Goal: Task Accomplishment & Management: Use online tool/utility

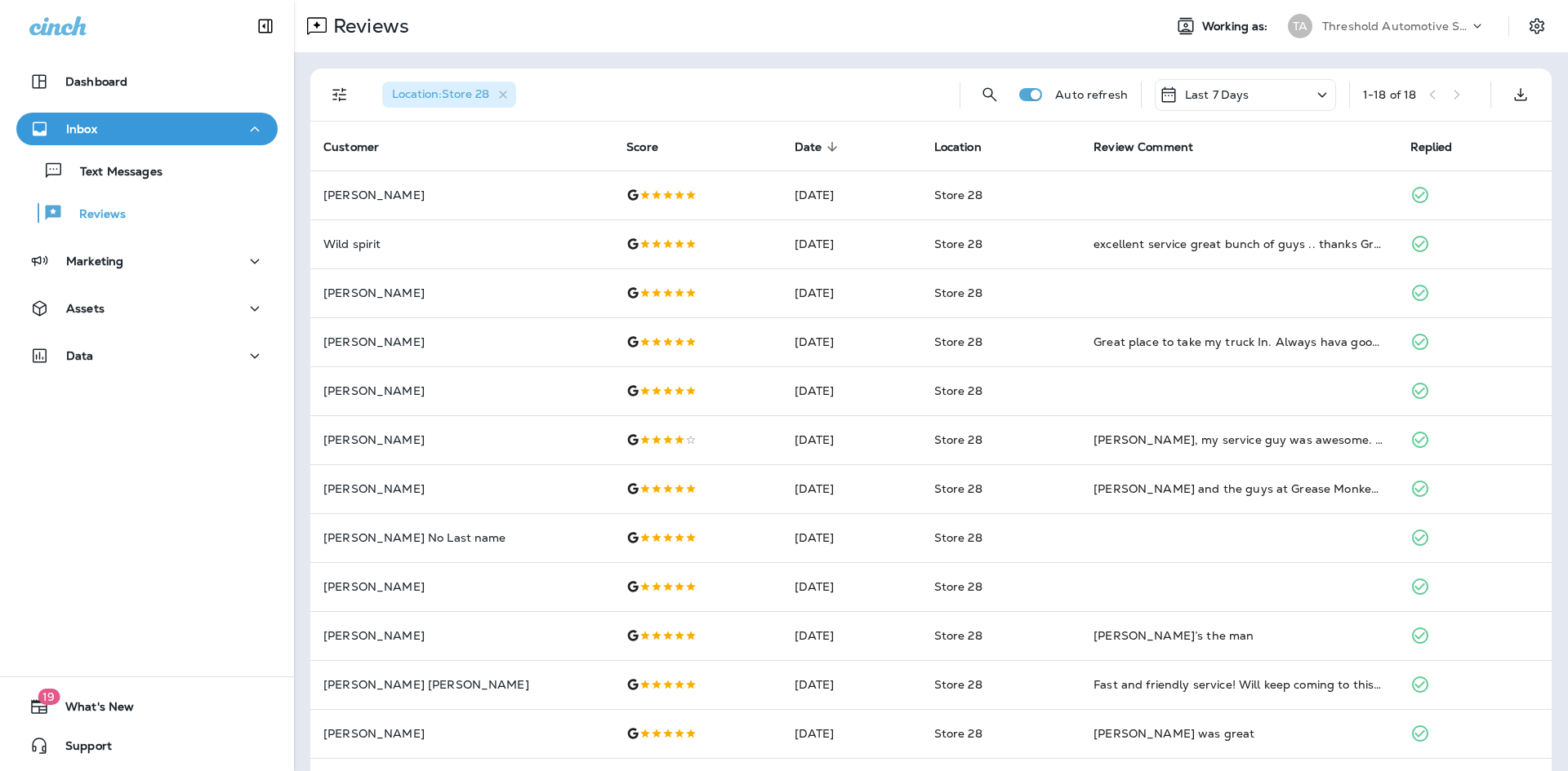
click at [115, 150] on div "Text Messages Reviews" at bounding box center [147, 187] width 261 height 84
click at [115, 161] on div "Text Messages" at bounding box center [92, 171] width 140 height 25
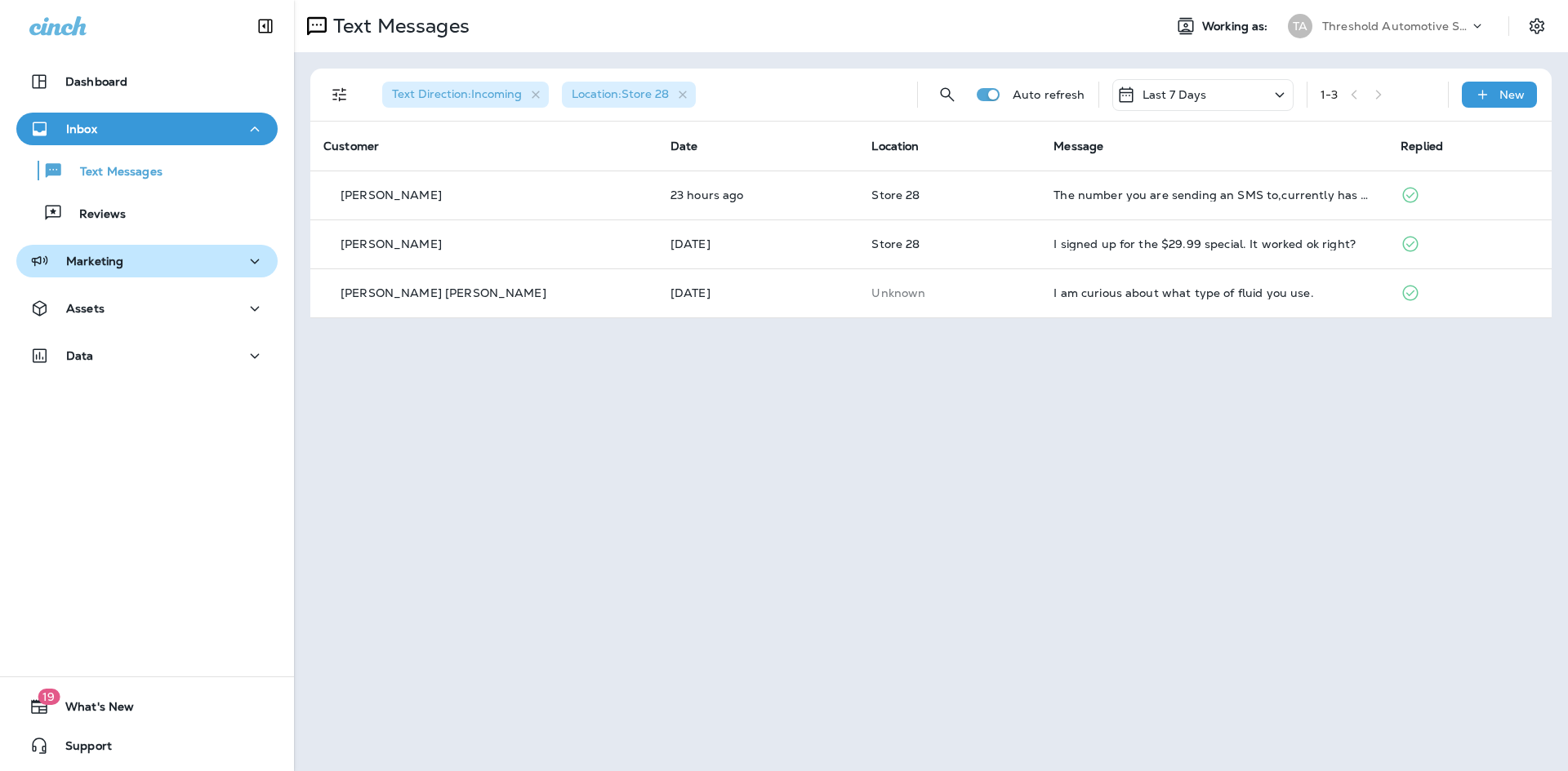
click at [134, 275] on button "Marketing" at bounding box center [147, 261] width 261 height 33
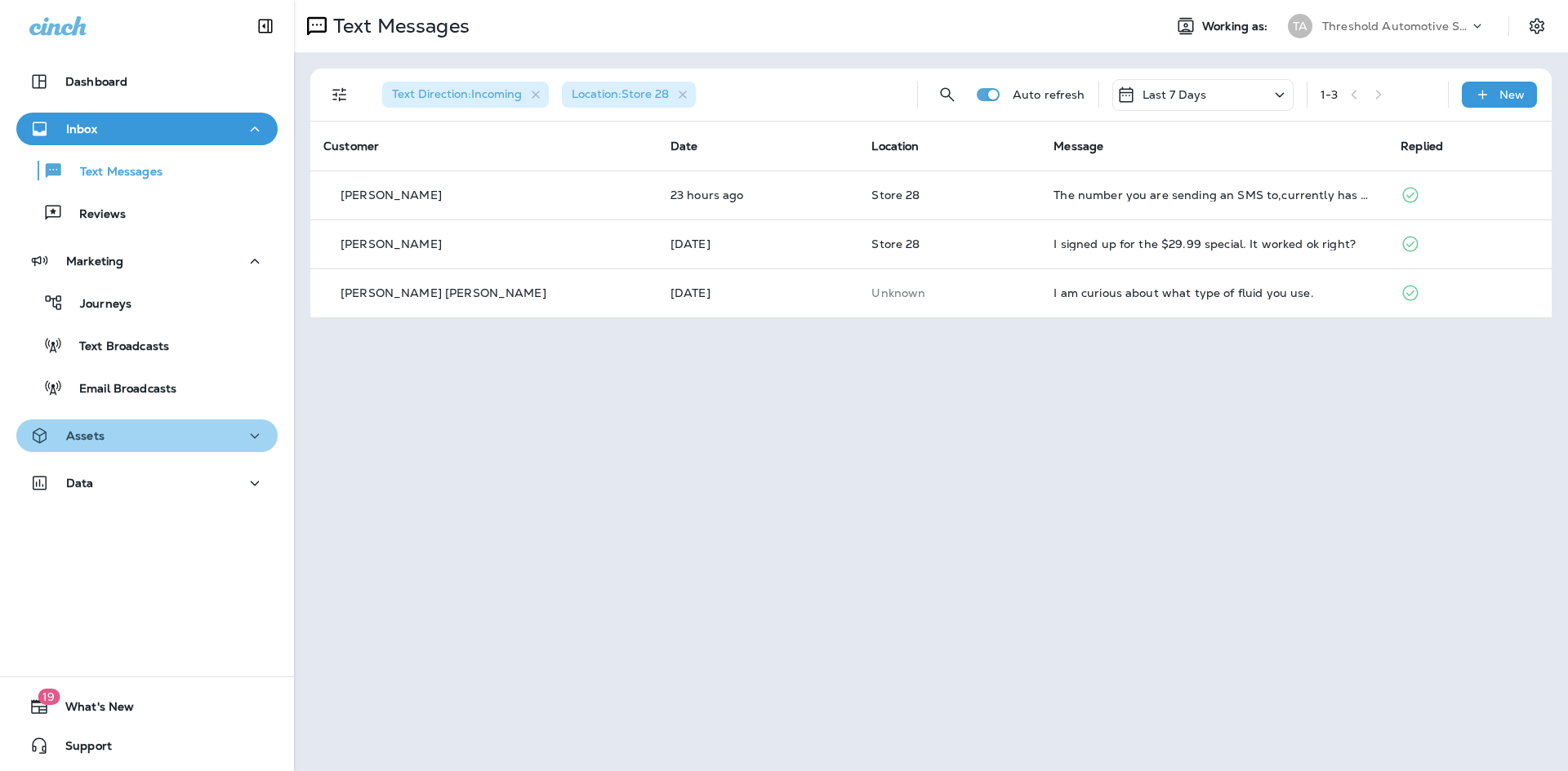
click at [162, 446] on div "Assets" at bounding box center [147, 436] width 235 height 20
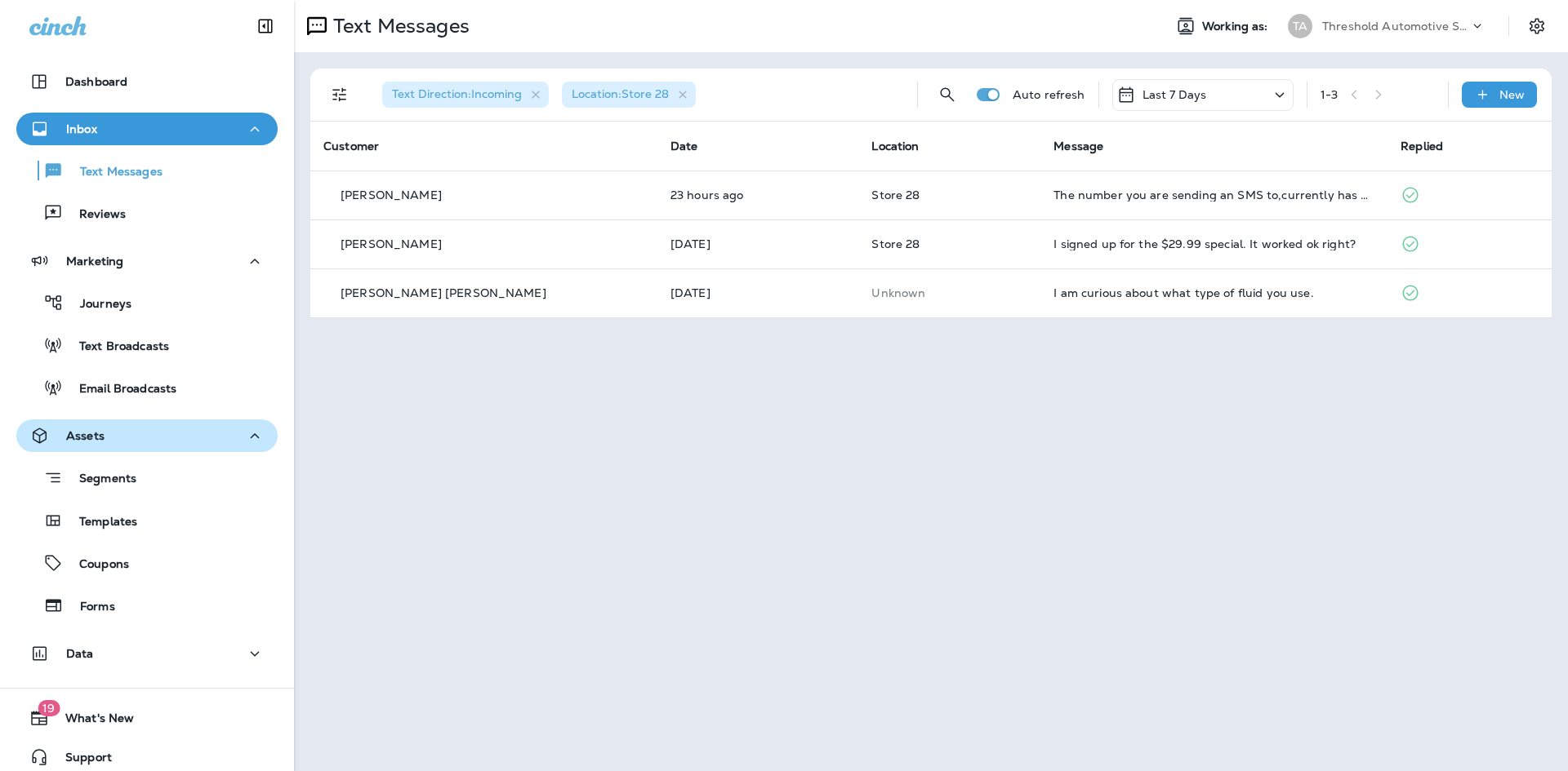
scroll to position [12, 0]
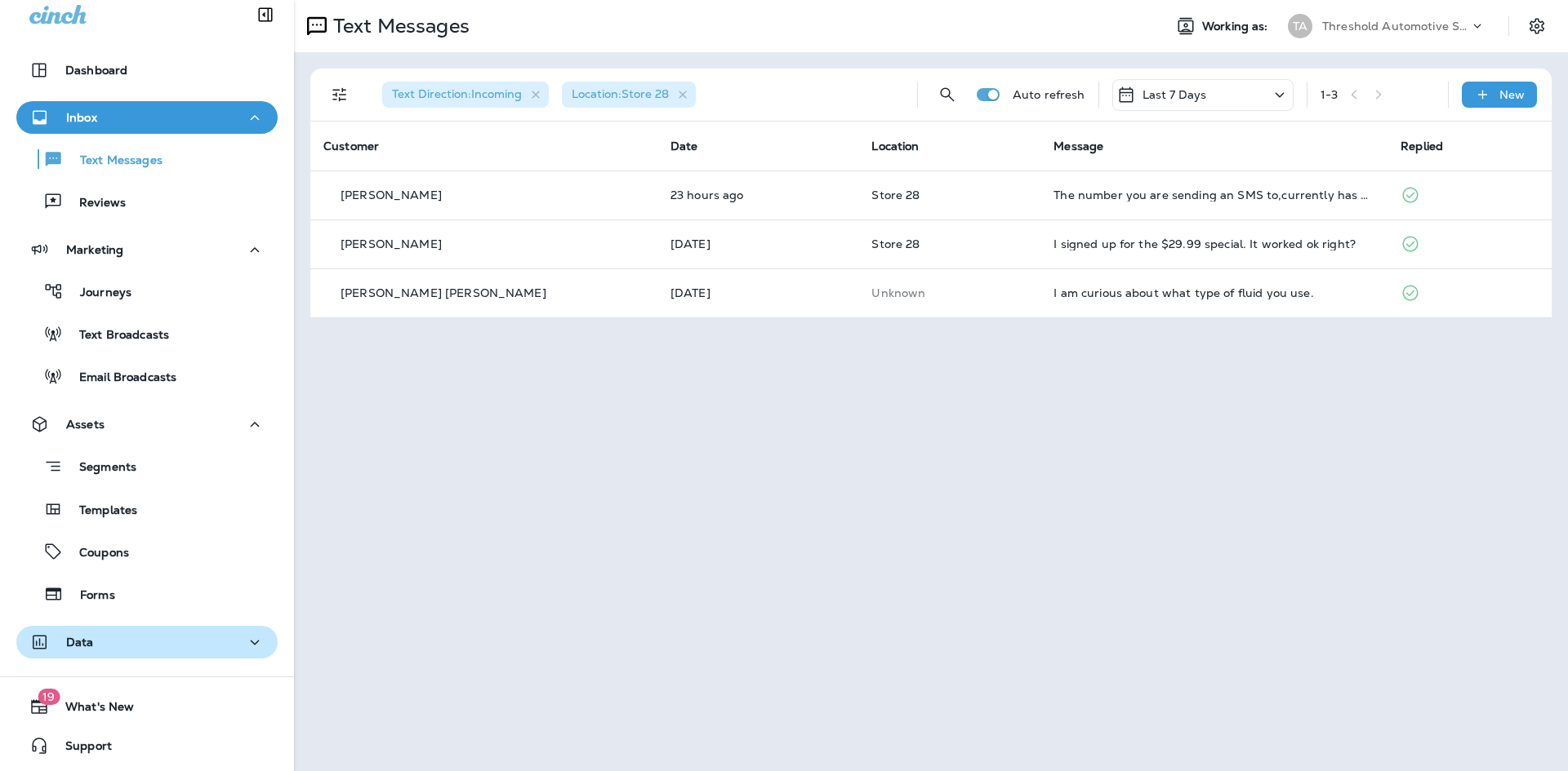
click at [165, 652] on div "Data" at bounding box center [147, 642] width 235 height 20
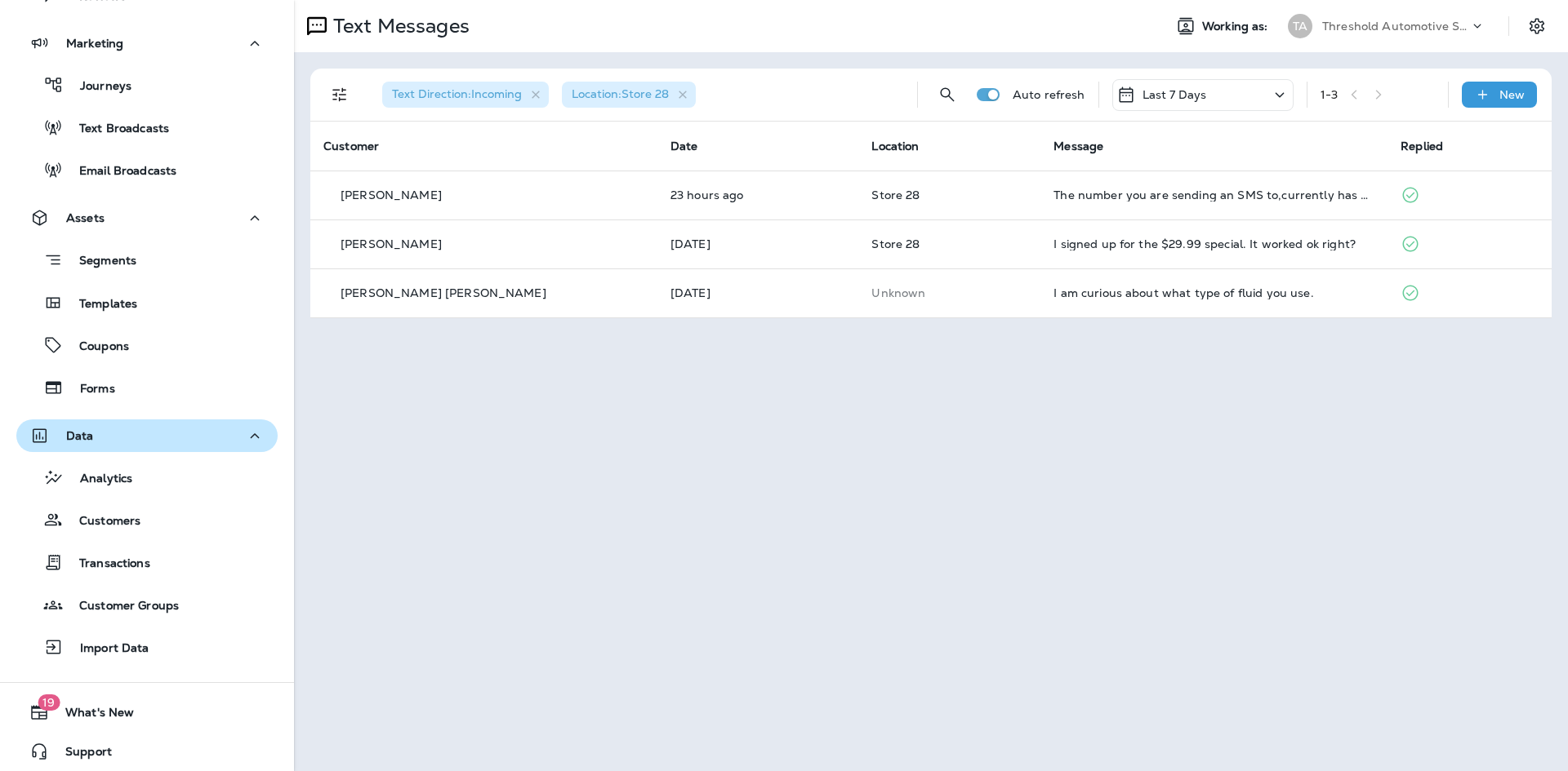
scroll to position [224, 0]
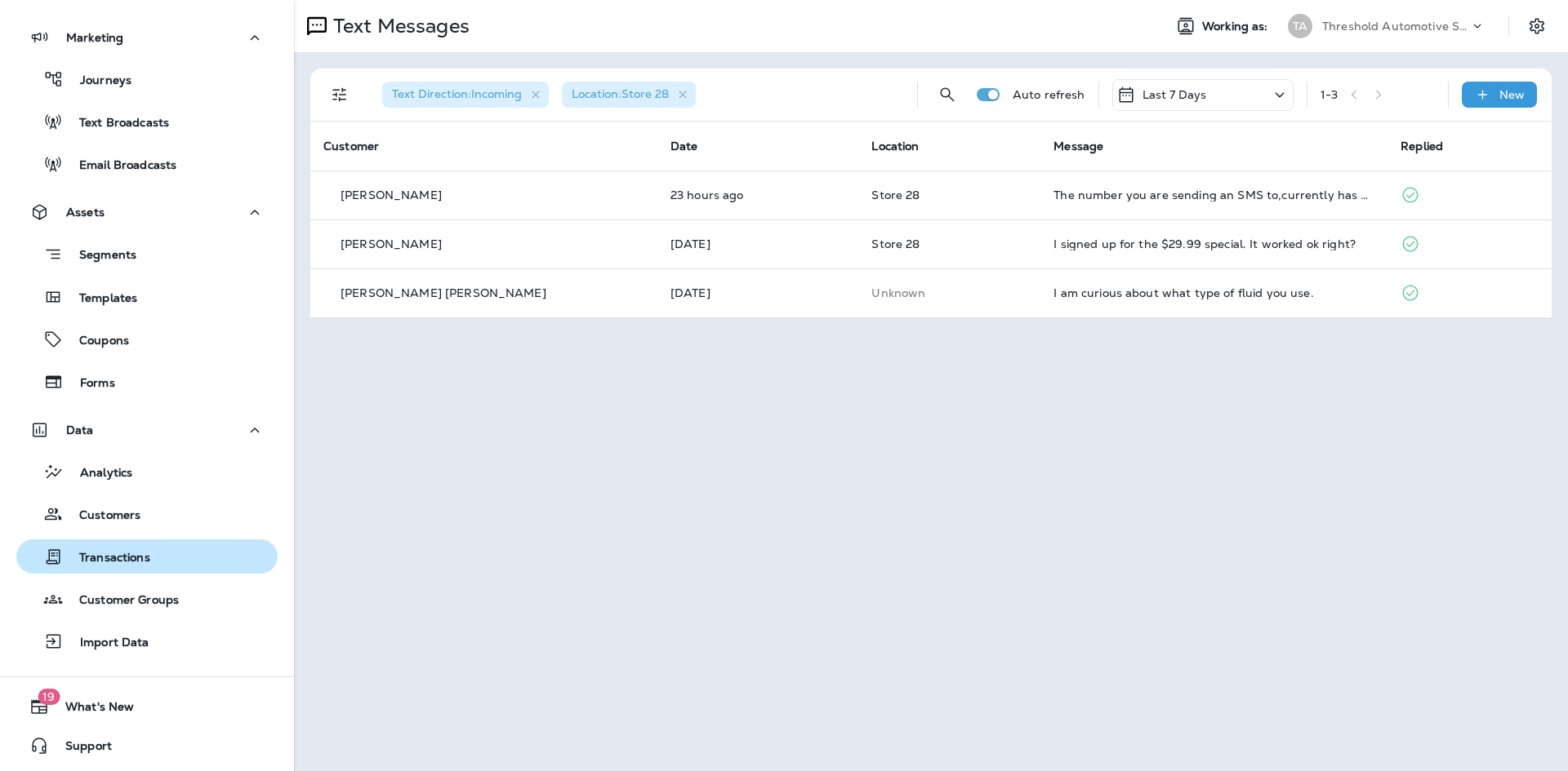
click at [174, 554] on div "Transactions" at bounding box center [147, 557] width 248 height 25
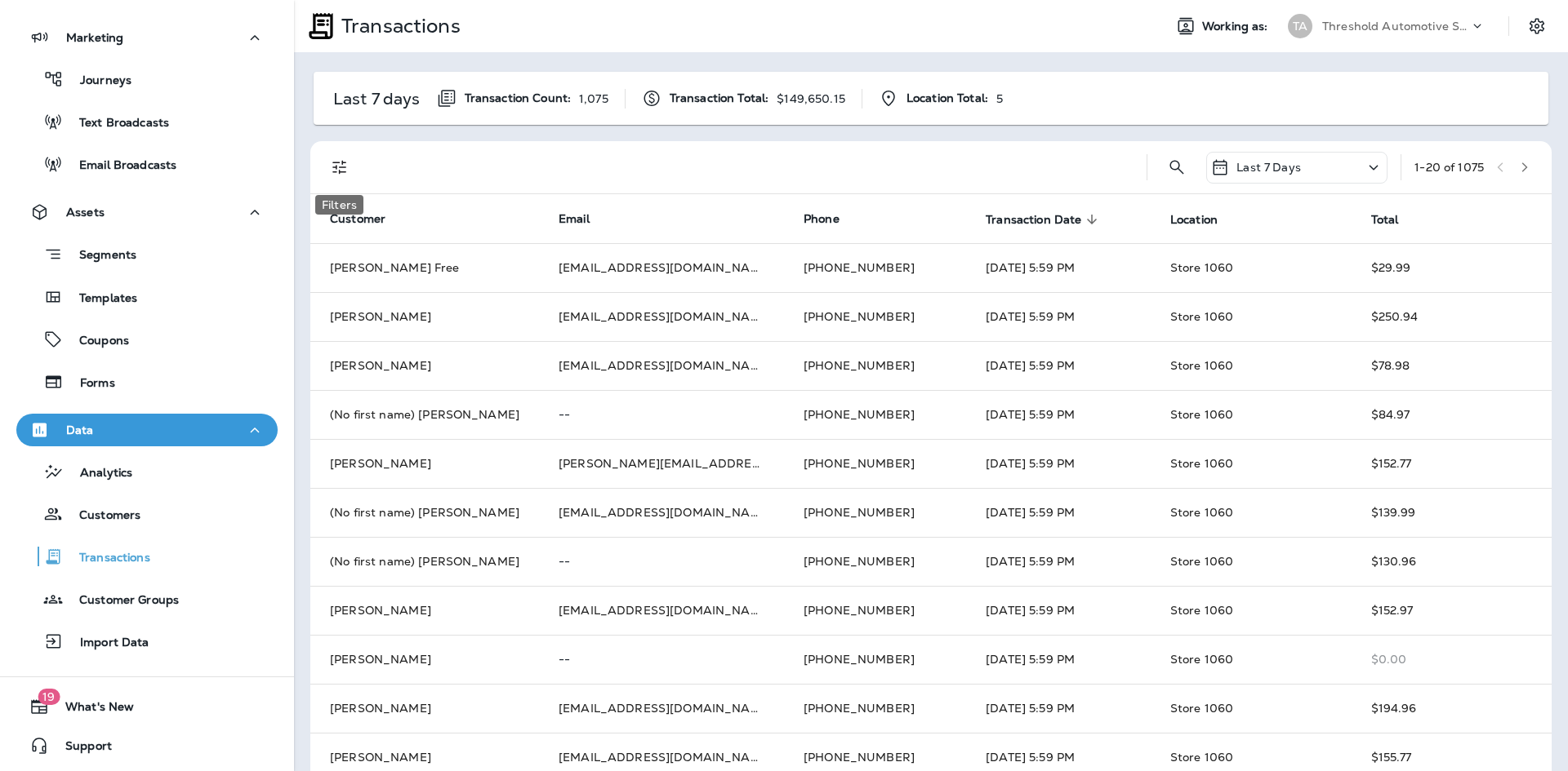
click at [343, 172] on icon "Filters" at bounding box center [340, 168] width 14 height 14
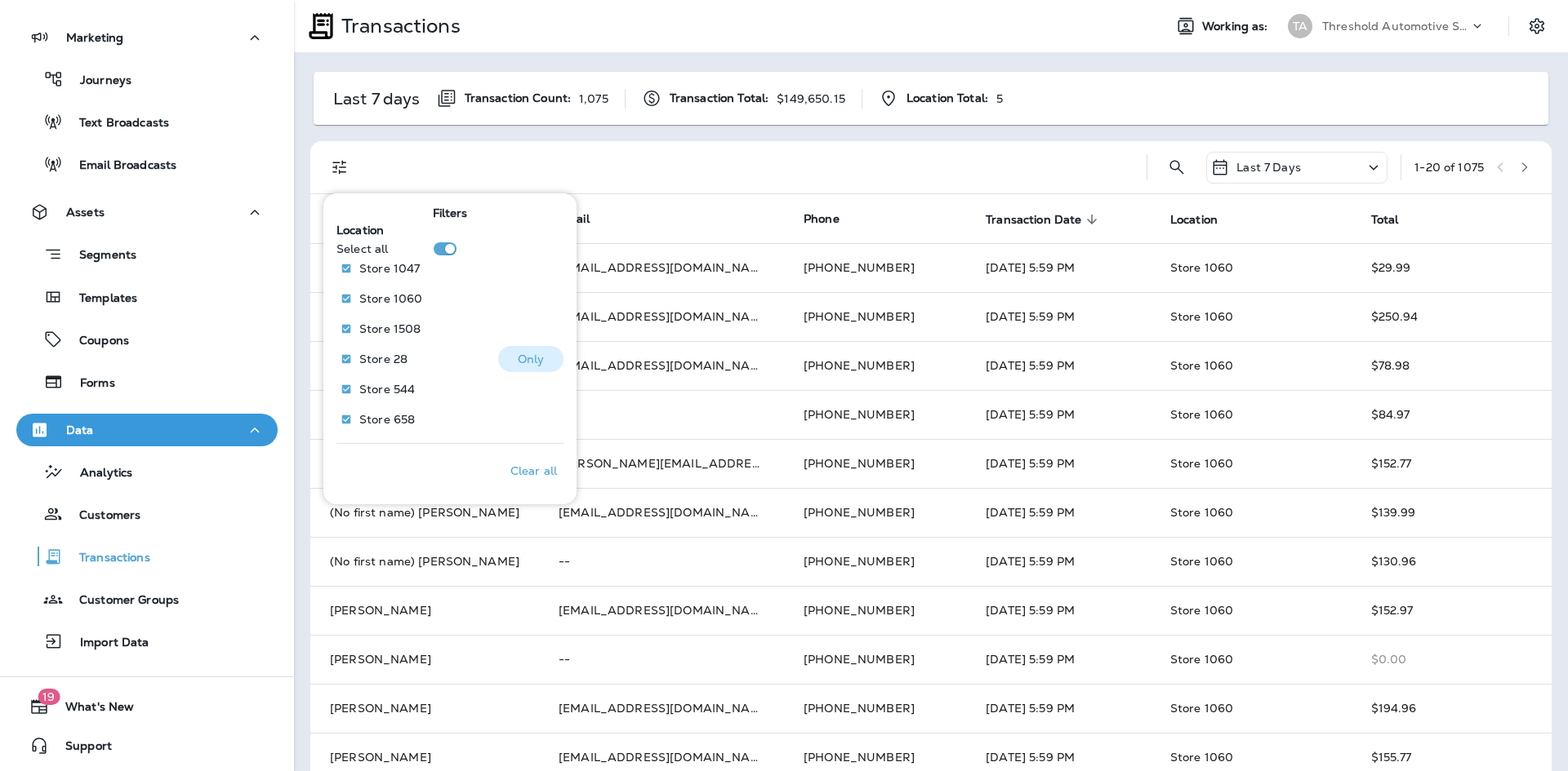
click at [521, 363] on p "Only" at bounding box center [531, 359] width 27 height 13
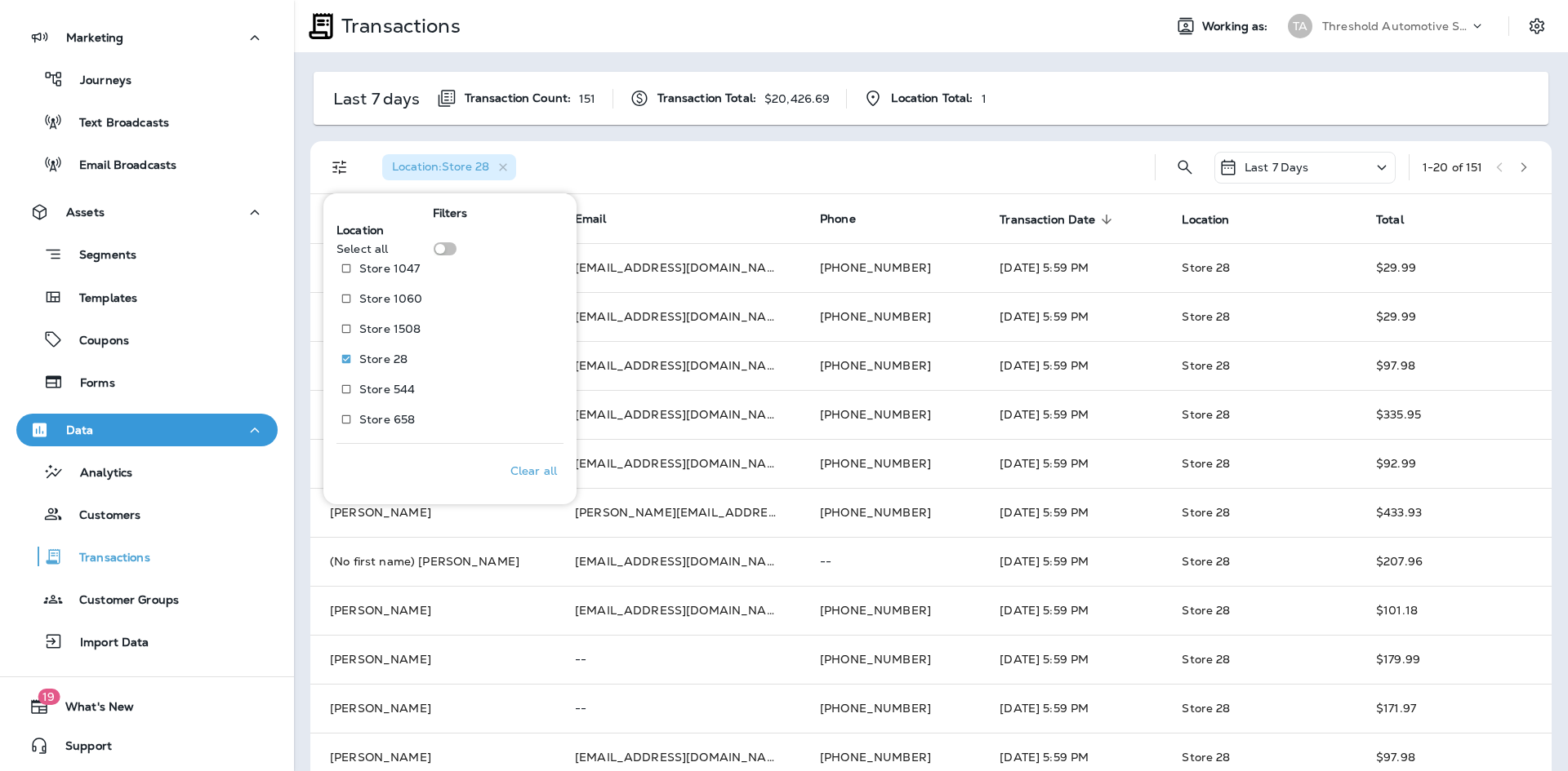
click at [761, 157] on div "Location : Store 28" at bounding box center [755, 167] width 772 height 52
